Goal: Navigation & Orientation: Find specific page/section

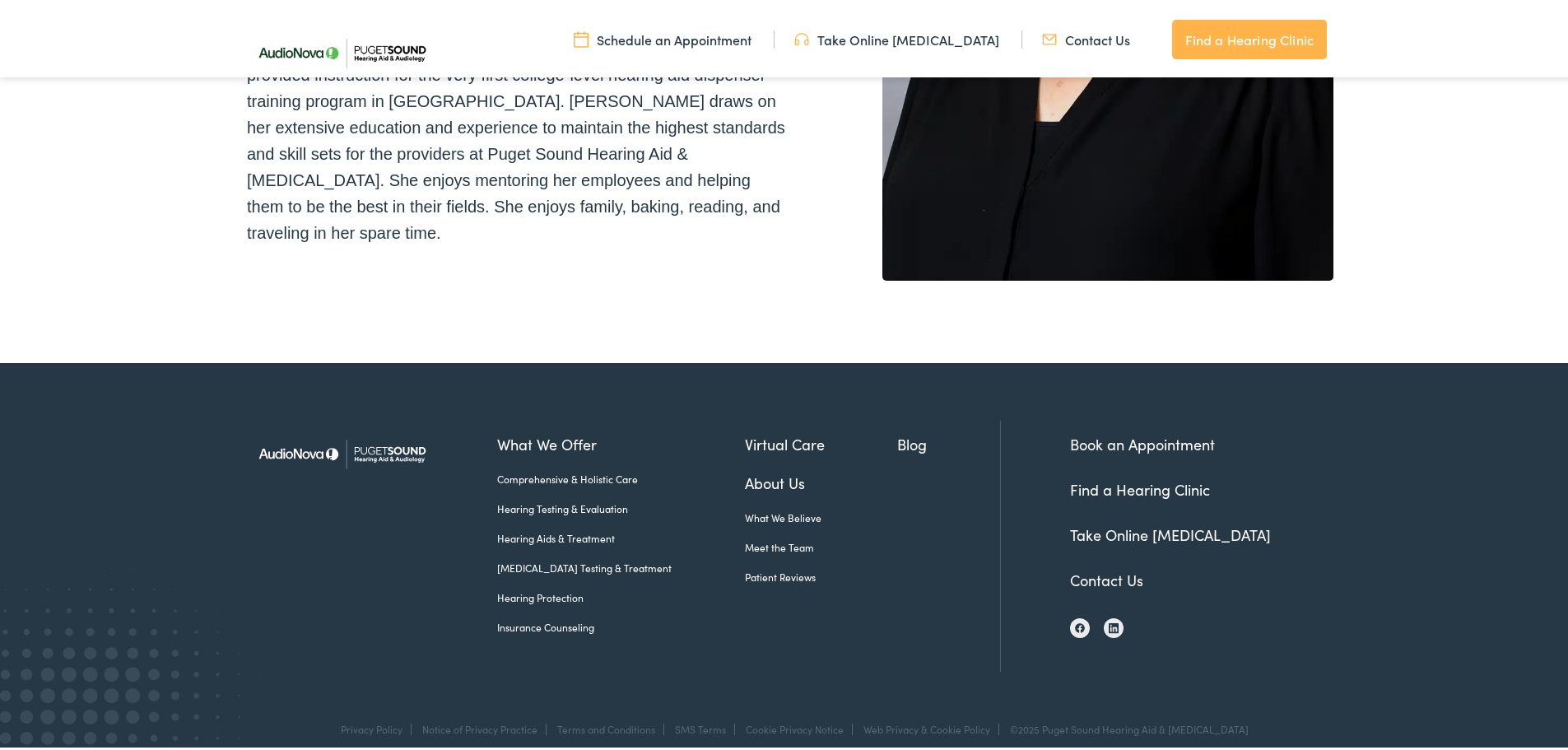
scroll to position [496, 0]
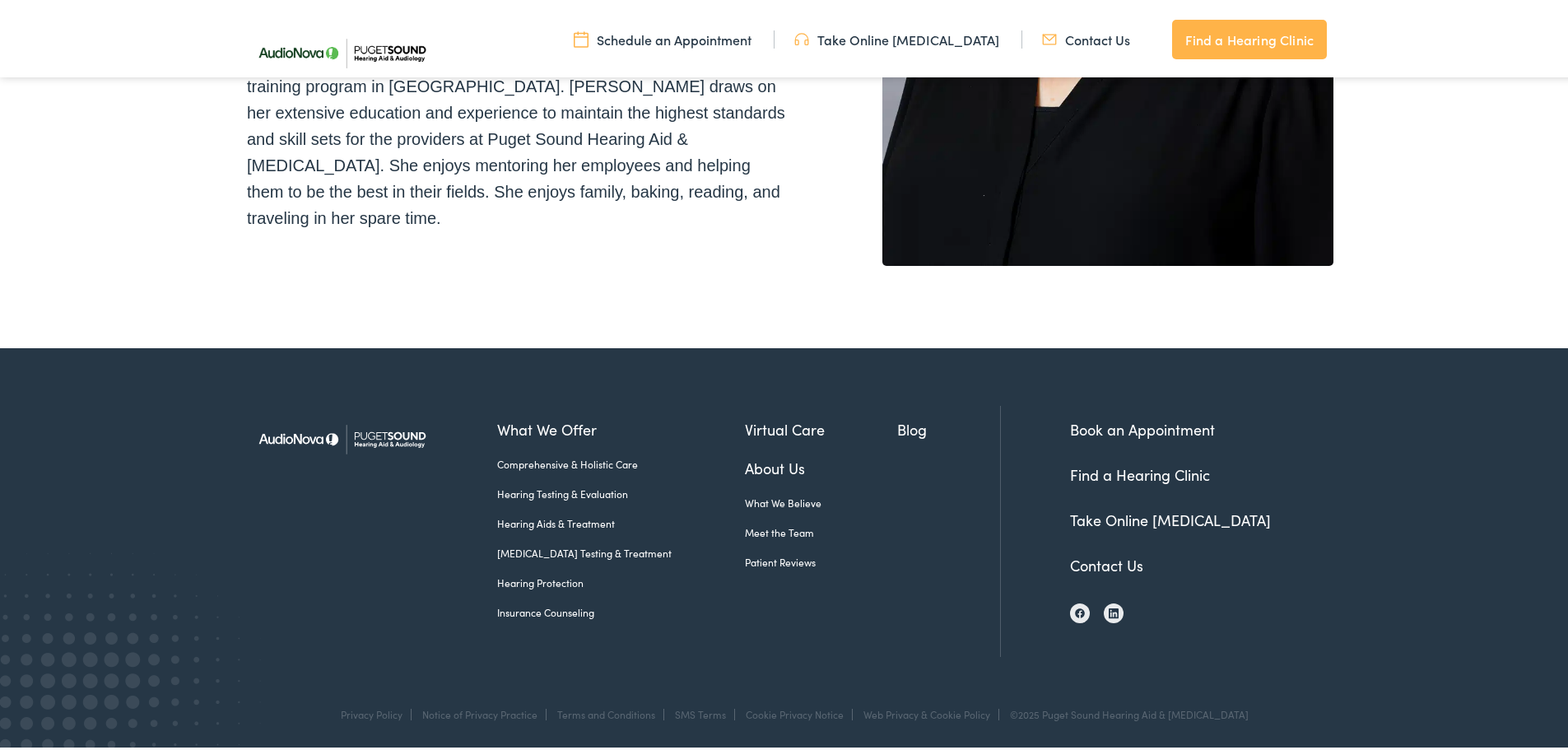
click at [755, 528] on link "Meet the Team" at bounding box center [821, 529] width 153 height 15
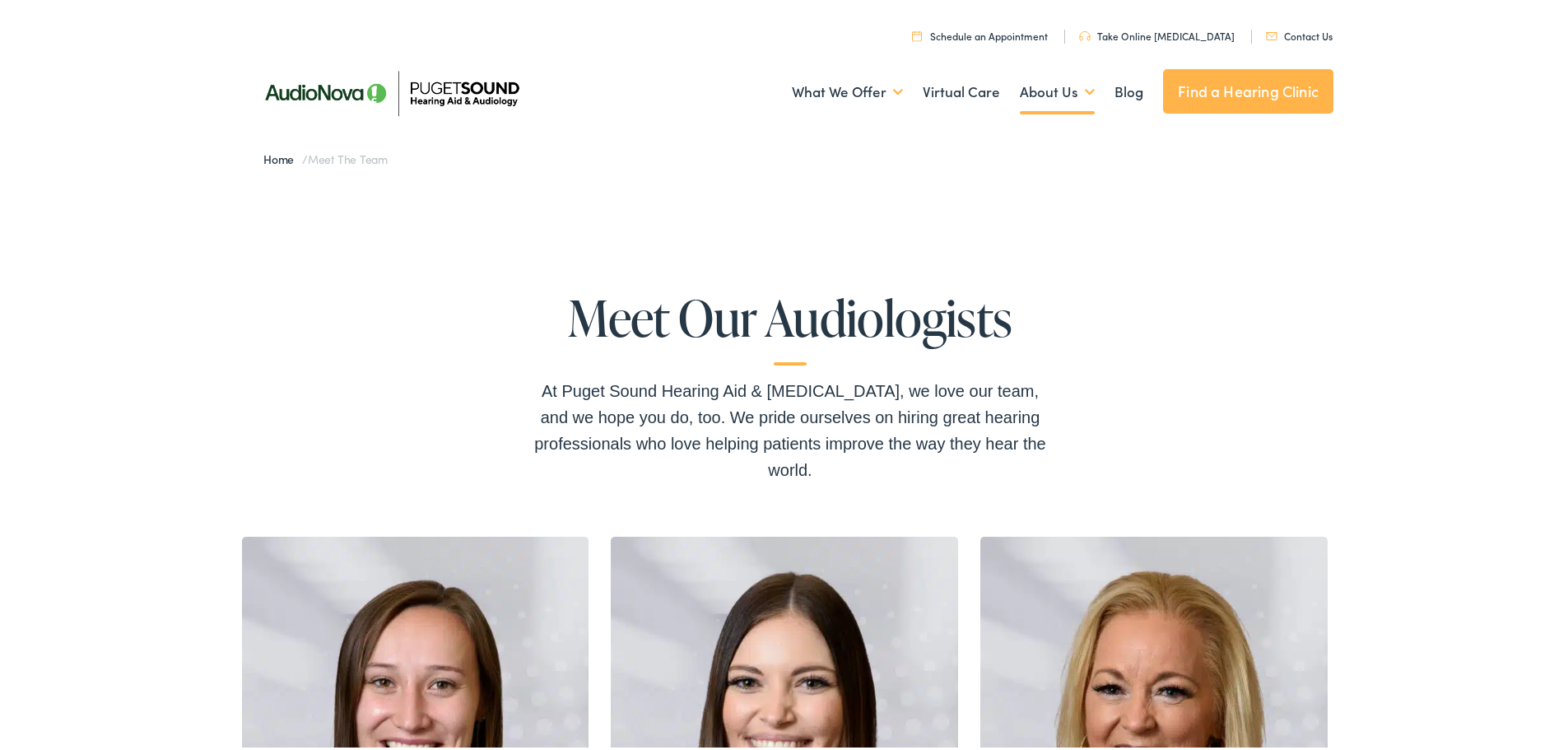
click at [1245, 91] on link "Find a Hearing Clinic" at bounding box center [1249, 88] width 171 height 44
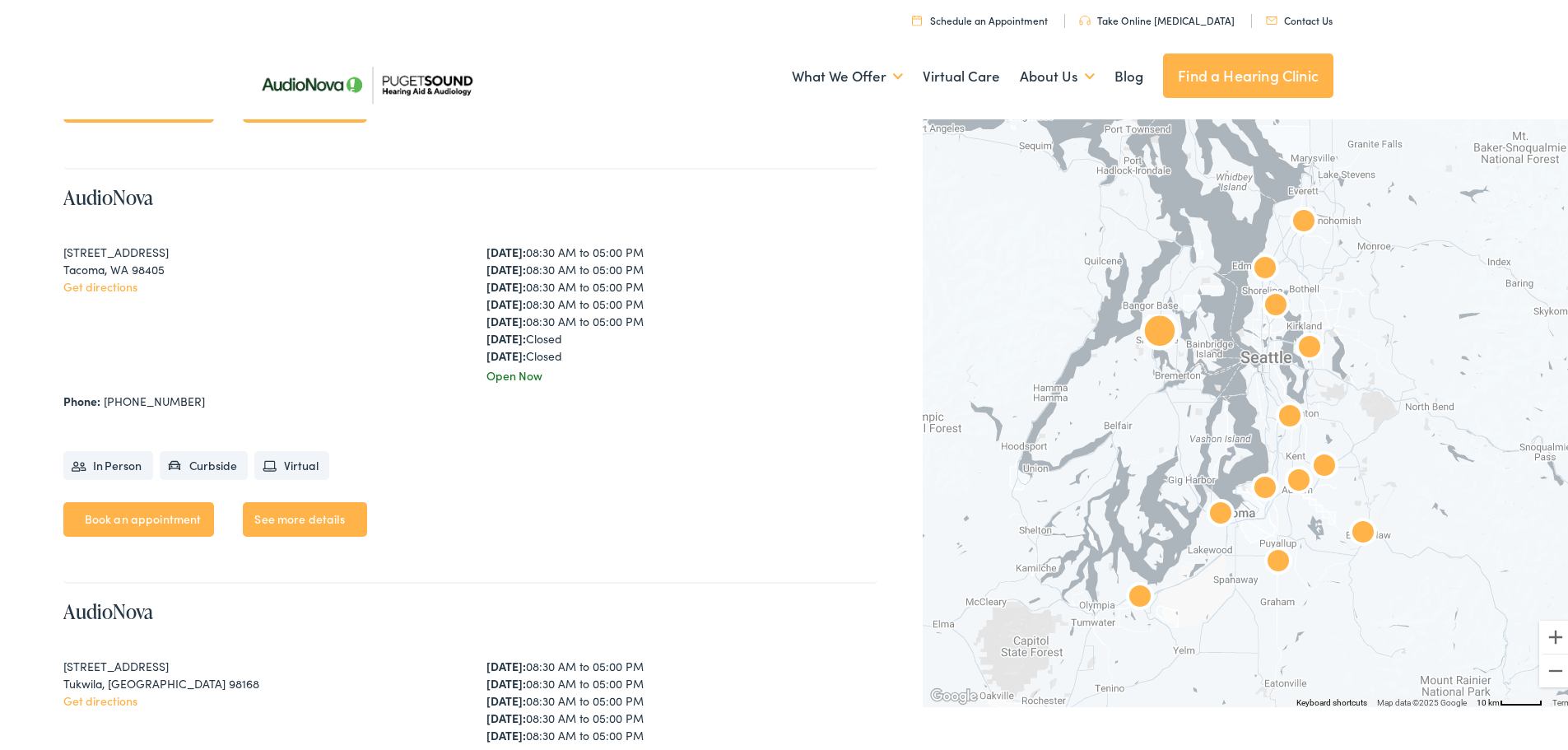
scroll to position [5021, 0]
